Goal: Obtain resource: Download file/media

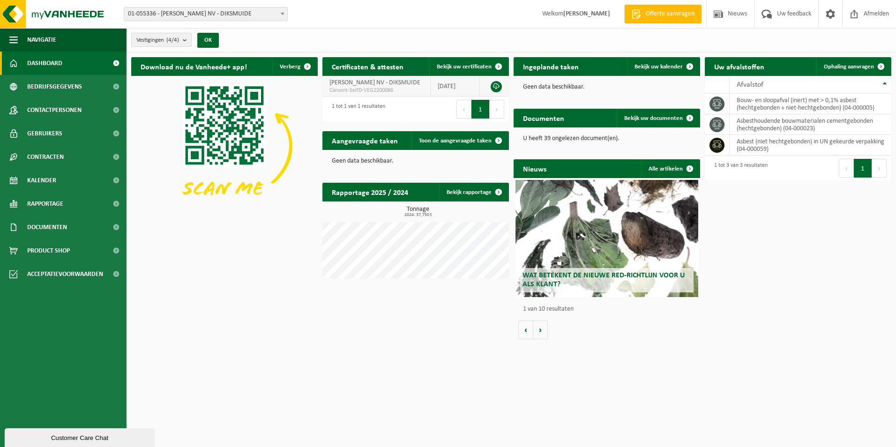
click at [409, 86] on span "[PERSON_NAME] NV - DIKSMUIDE" at bounding box center [374, 82] width 91 height 7
click at [46, 230] on span "Documenten" at bounding box center [47, 226] width 40 height 23
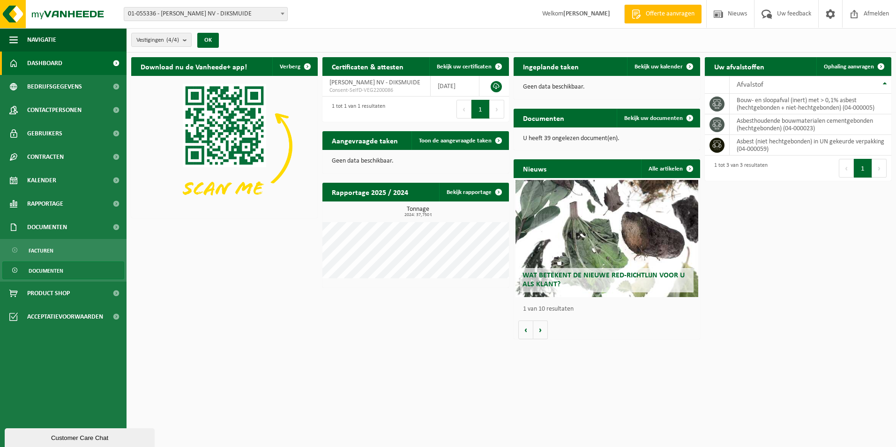
click at [48, 266] on span "Documenten" at bounding box center [46, 271] width 35 height 18
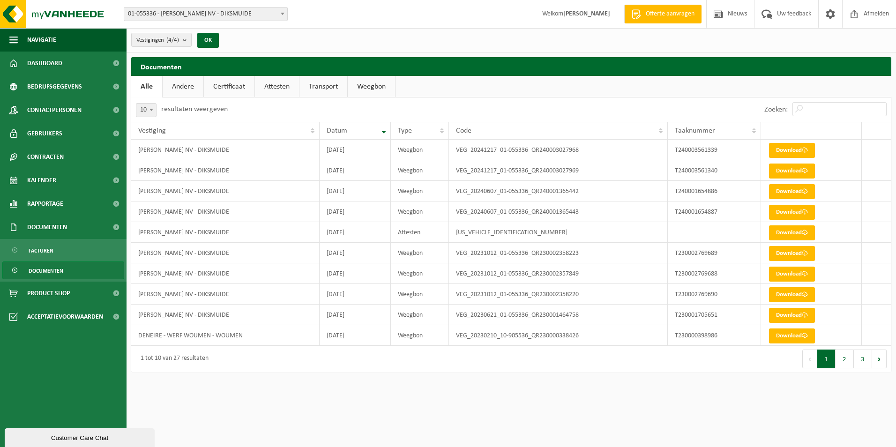
click at [151, 110] on b at bounding box center [151, 110] width 4 height 2
click at [155, 162] on span "10 25 50 100" at bounding box center [146, 143] width 20 height 52
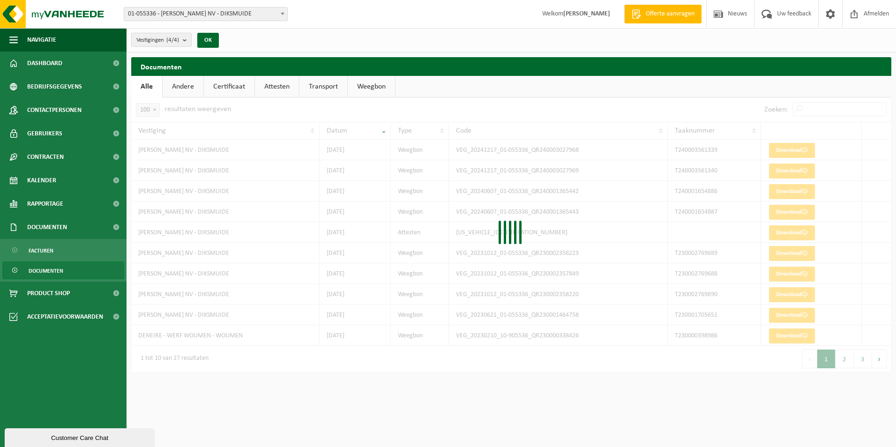
select select "100"
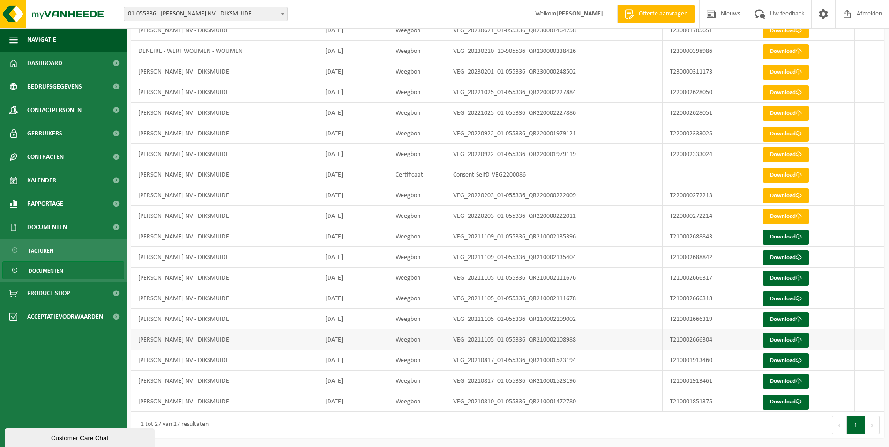
scroll to position [285, 0]
click at [783, 401] on link "Download" at bounding box center [786, 401] width 46 height 15
